Goal: Task Accomplishment & Management: Manage account settings

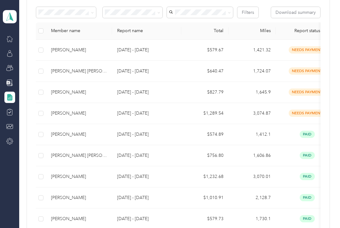
scroll to position [111, 0]
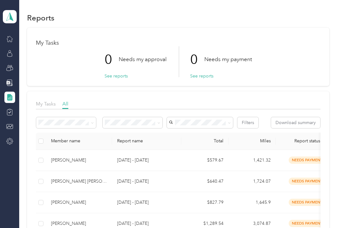
scroll to position [9, 0]
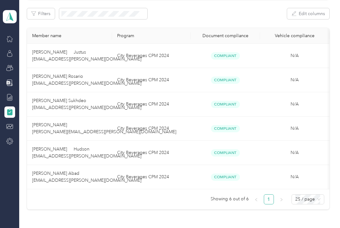
scroll to position [94, 0]
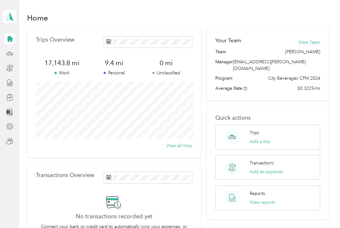
click at [11, 38] on icon at bounding box center [10, 39] width 6 height 6
click at [23, 83] on div "Reports" at bounding box center [28, 82] width 24 height 15
click at [29, 82] on div "Reports" at bounding box center [28, 82] width 24 height 15
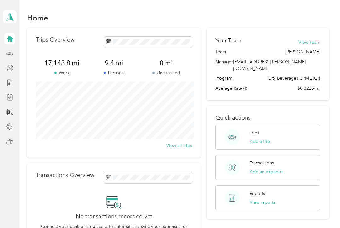
click at [6, 15] on icon at bounding box center [9, 16] width 9 height 9
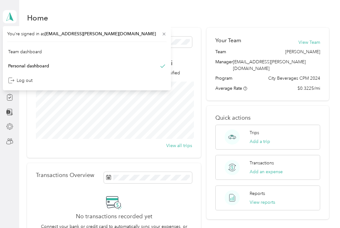
click at [19, 52] on div "Team dashboard" at bounding box center [25, 51] width 34 height 7
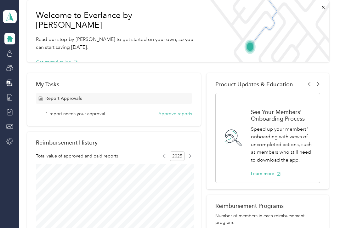
scroll to position [31, 0]
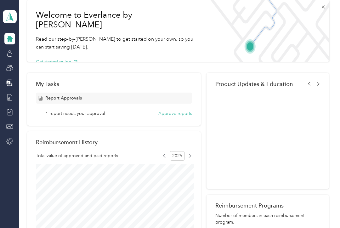
click at [187, 115] on button "Approve reports" at bounding box center [175, 113] width 34 height 7
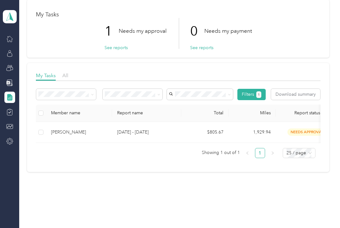
scroll to position [28, 0]
click at [73, 132] on div "[PERSON_NAME]" at bounding box center [79, 132] width 56 height 7
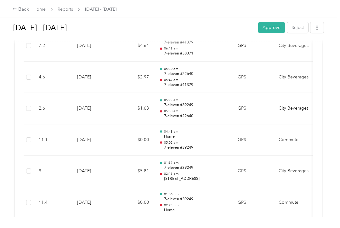
scroll to position [3422, 0]
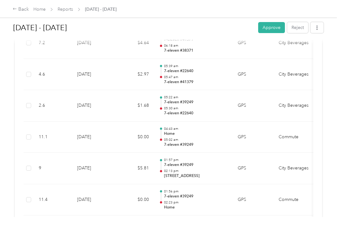
click at [32, 153] on td at bounding box center [29, 168] width 10 height 31
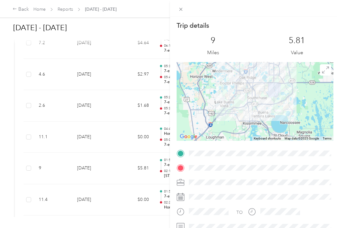
click at [62, 138] on div "Trip details This trip cannot be edited because it is either under review, appr…" at bounding box center [170, 114] width 340 height 228
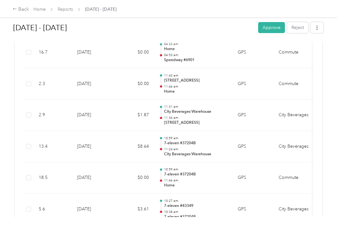
scroll to position [3977, 0]
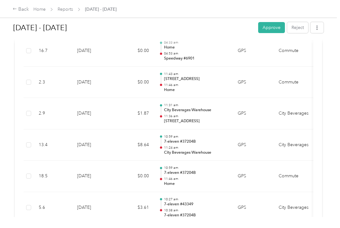
click at [55, 192] on td "5.6" at bounding box center [53, 207] width 38 height 31
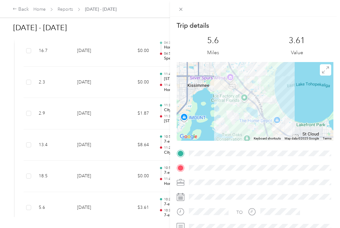
click at [58, 135] on div "Trip details This trip cannot be edited because it is either under review, appr…" at bounding box center [170, 114] width 340 height 228
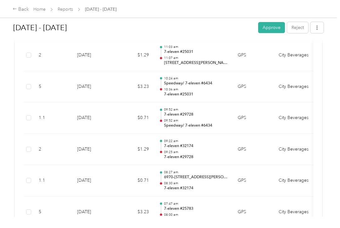
scroll to position [6850, 0]
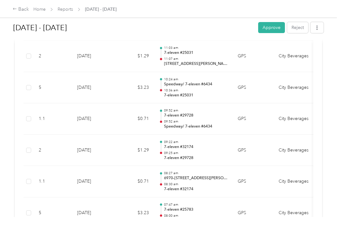
click at [277, 27] on button "Approve" at bounding box center [271, 27] width 27 height 11
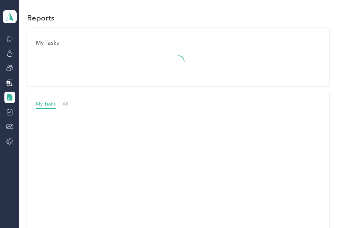
scroll to position [9, 0]
